Goal: Task Accomplishment & Management: Use online tool/utility

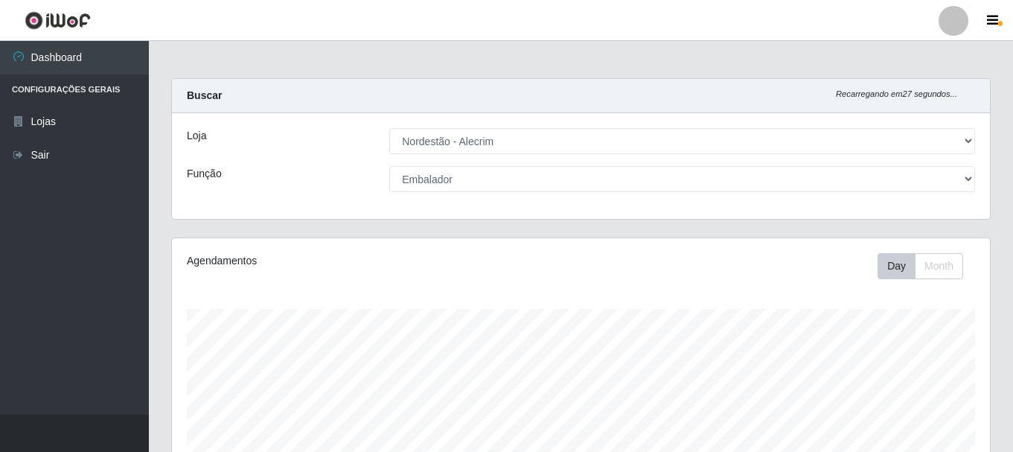
select select "453"
select select "1"
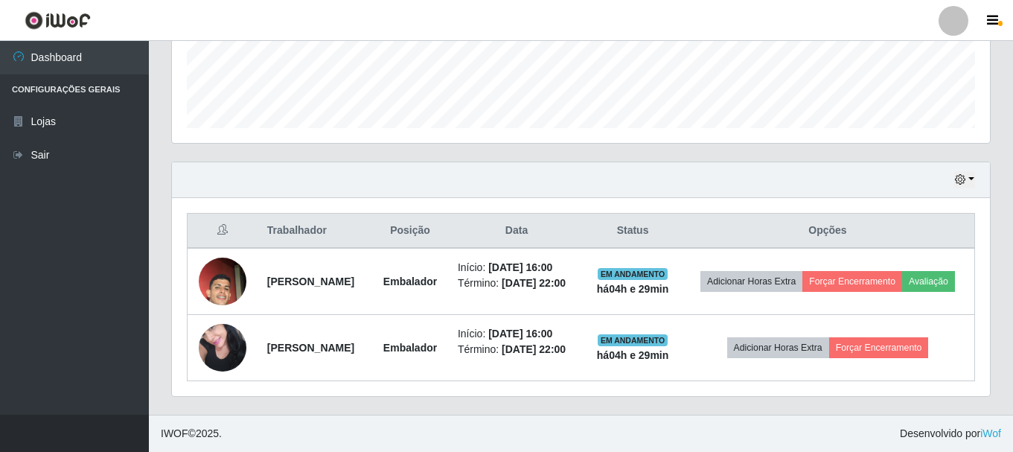
scroll to position [309, 818]
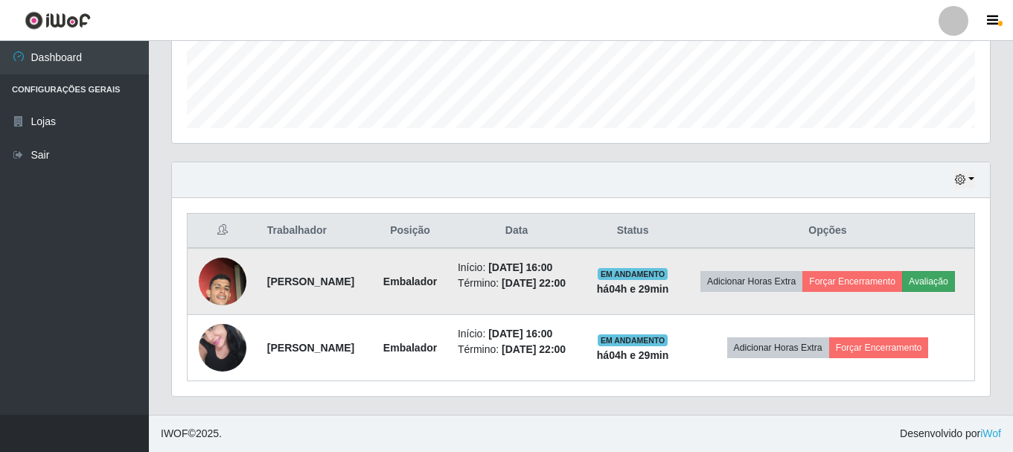
click at [924, 278] on button "Avaliação" at bounding box center [928, 281] width 53 height 21
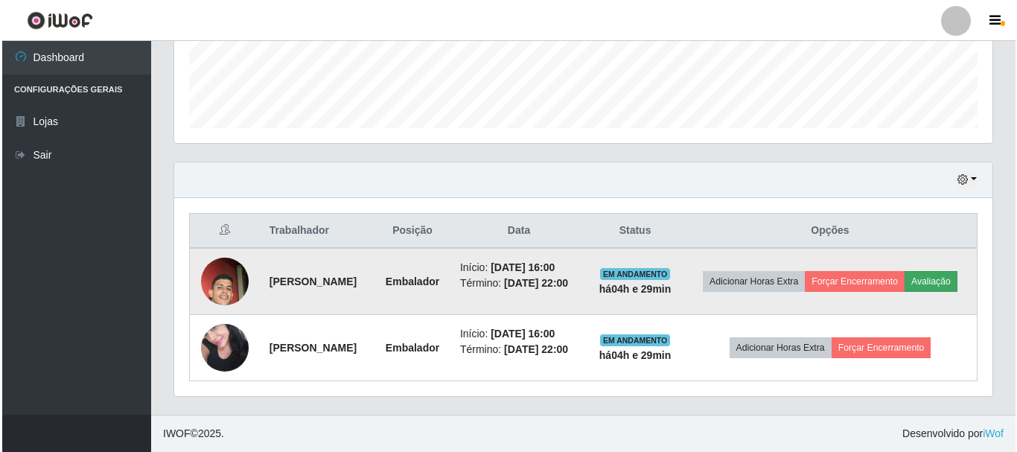
scroll to position [309, 810]
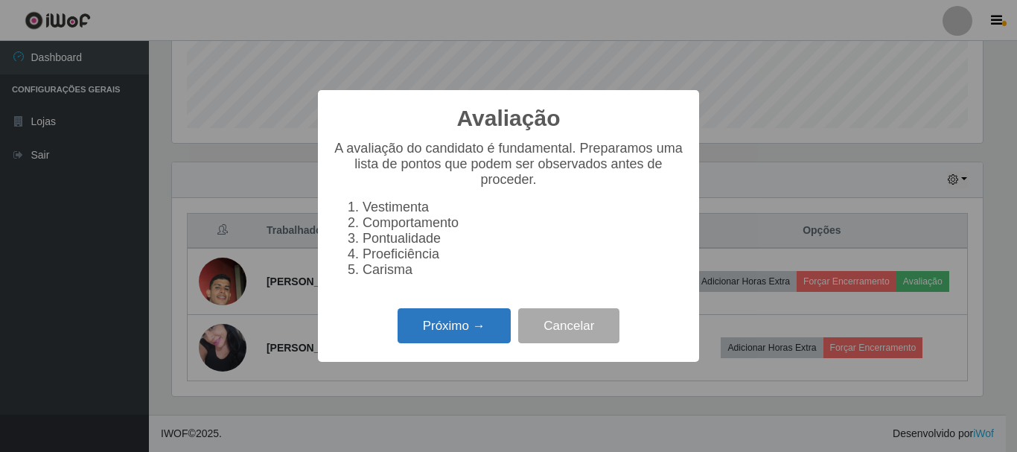
click at [469, 334] on button "Próximo →" at bounding box center [453, 325] width 113 height 35
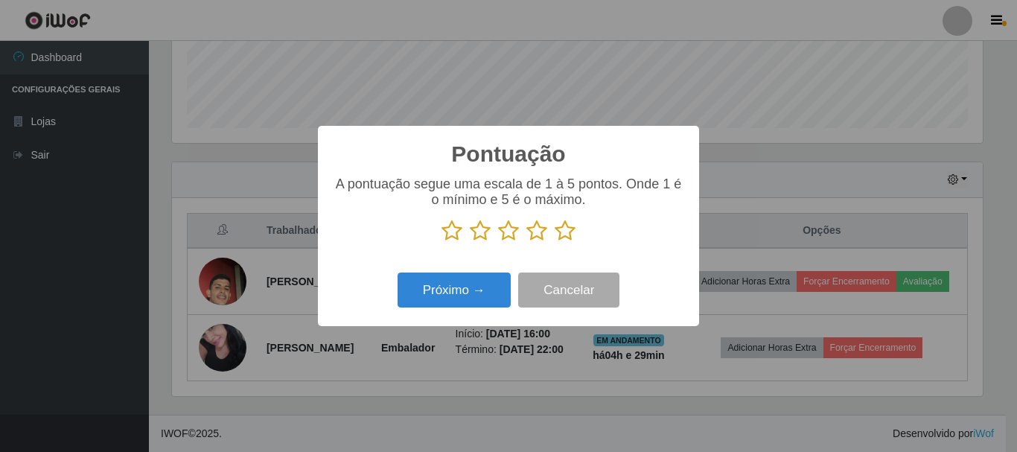
scroll to position [743851, 743349]
click at [512, 234] on icon at bounding box center [508, 231] width 21 height 22
click at [498, 242] on input "radio" at bounding box center [498, 242] width 0 height 0
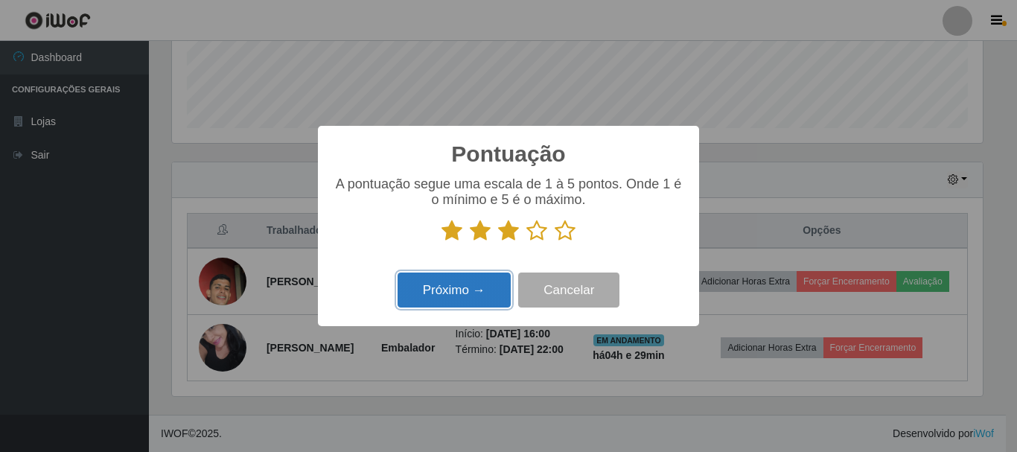
click at [500, 289] on button "Próximo →" at bounding box center [453, 289] width 113 height 35
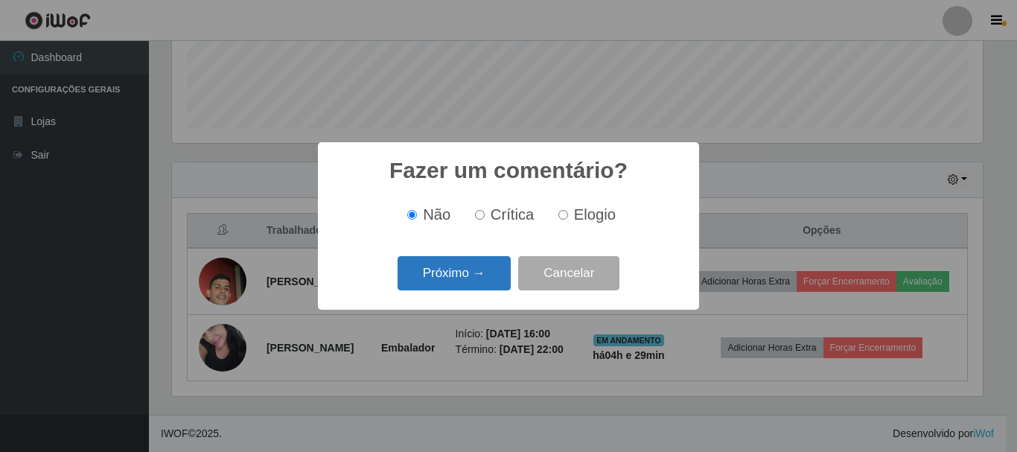
click at [462, 275] on button "Próximo →" at bounding box center [453, 273] width 113 height 35
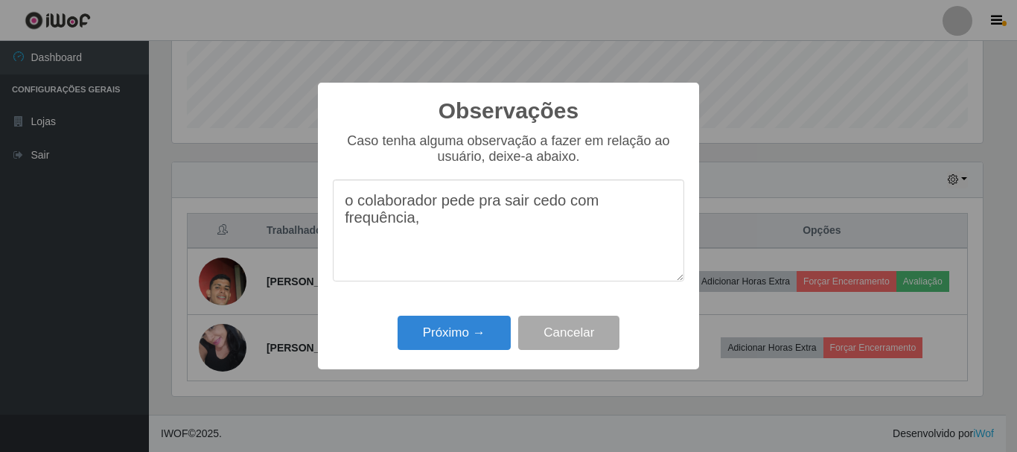
click at [456, 240] on textarea "o colaborador pede pra sair cedo com frequência," at bounding box center [508, 230] width 351 height 102
click at [574, 226] on textarea "o colaborador pede pra sair cedo com frequência, sempre chega atrasado, fica mu…" at bounding box center [508, 230] width 351 height 102
click at [417, 249] on textarea "o colaborador pede pra sair cedo com frequência, sempre chega atrasado, fica mu…" at bounding box center [508, 230] width 351 height 102
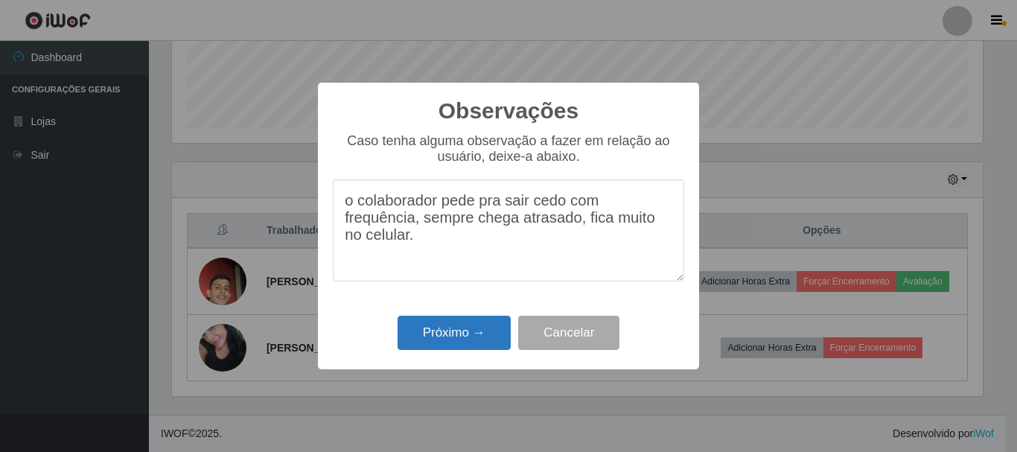
type textarea "o colaborador pede pra sair cedo com frequência, sempre chega atrasado, fica mu…"
click at [465, 334] on button "Próximo →" at bounding box center [453, 333] width 113 height 35
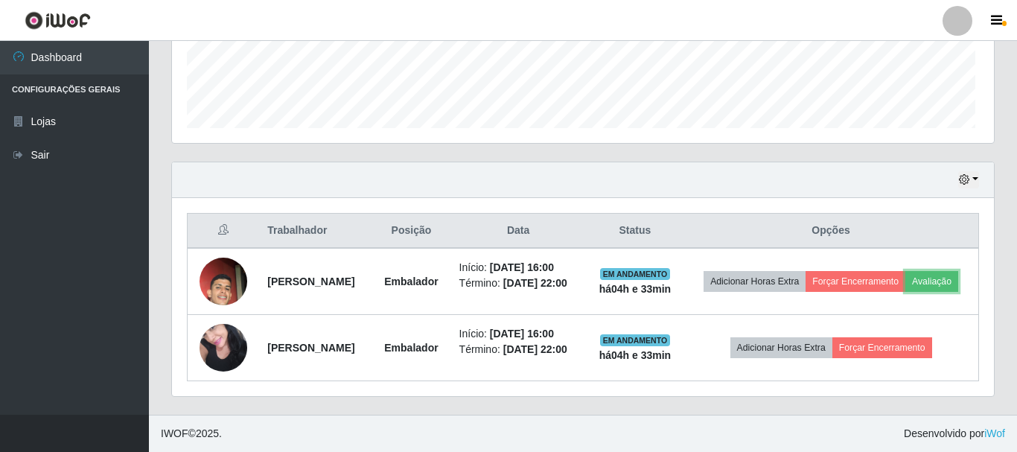
scroll to position [309, 818]
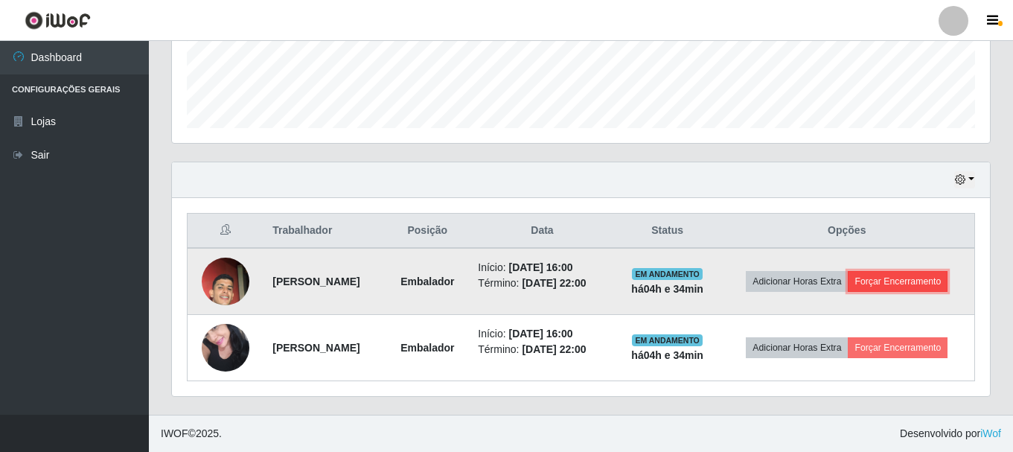
click at [915, 279] on button "Forçar Encerramento" at bounding box center [898, 281] width 100 height 21
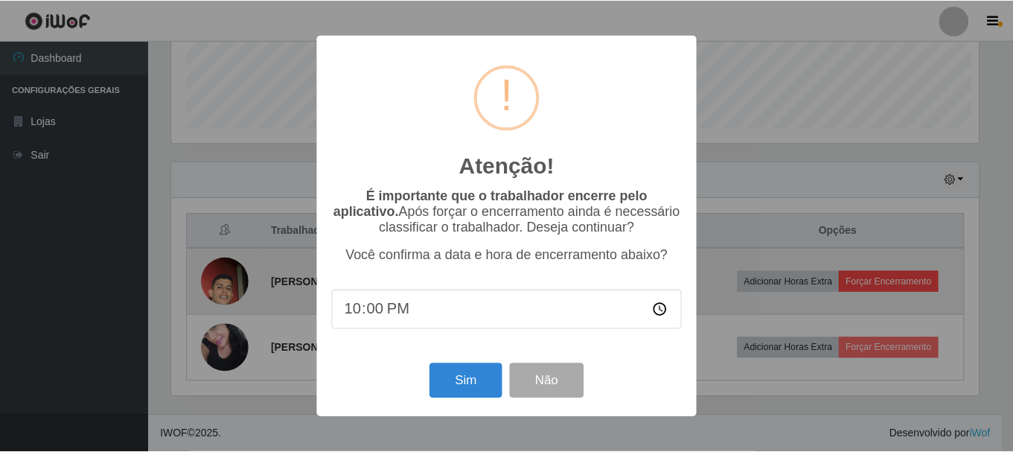
scroll to position [309, 810]
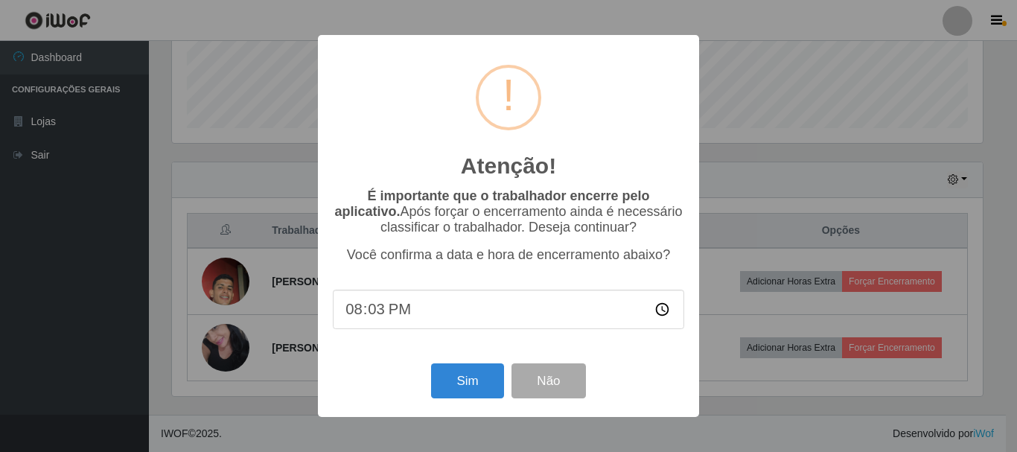
type input "20:30"
click at [460, 385] on button "Sim" at bounding box center [467, 380] width 72 height 35
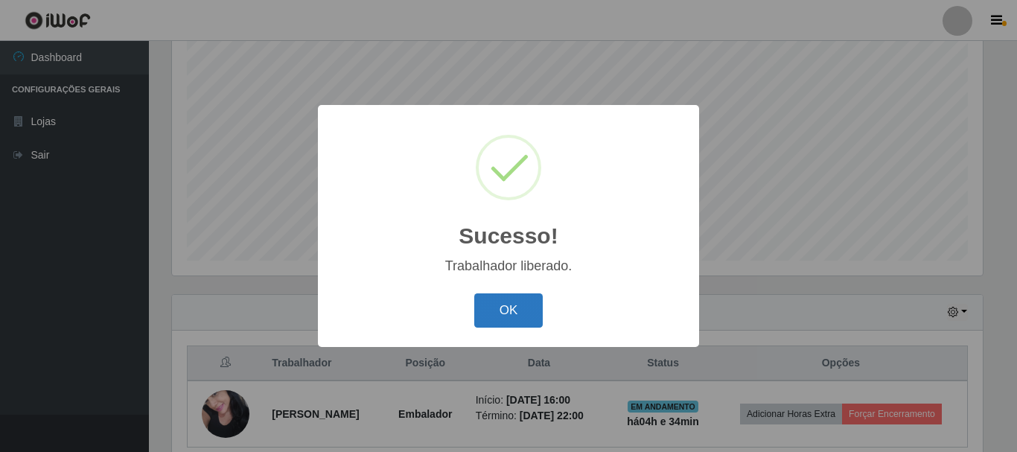
click at [506, 325] on button "OK" at bounding box center [508, 310] width 69 height 35
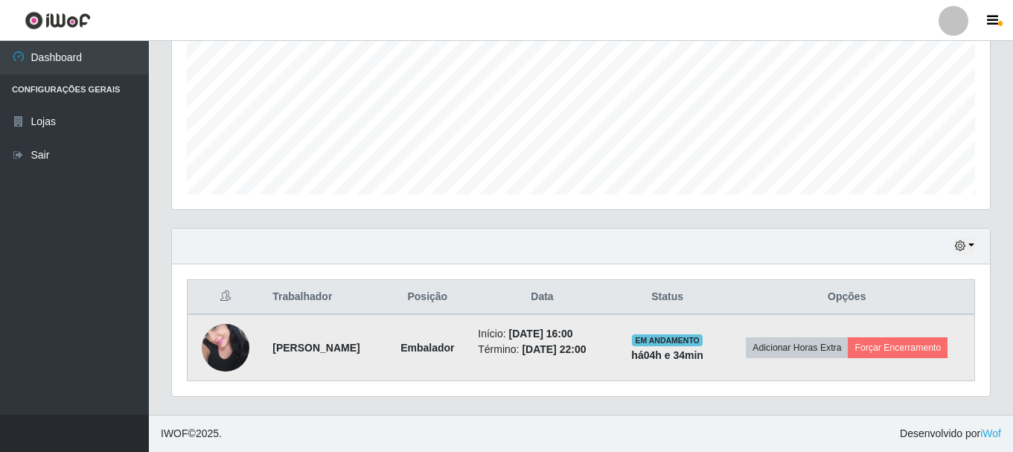
scroll to position [40, 0]
